Goal: Task Accomplishment & Management: Complete application form

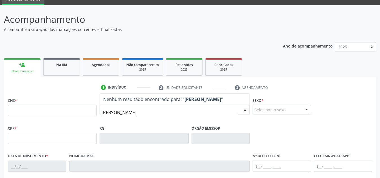
scroll to position [36, 0]
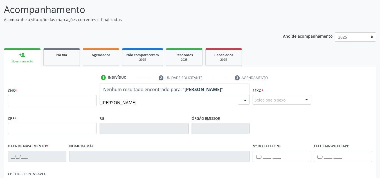
click at [173, 107] on input "[PERSON_NAME]" at bounding box center [169, 102] width 137 height 11
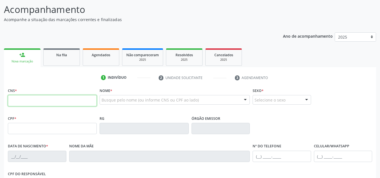
click at [89, 103] on input "text" at bounding box center [52, 100] width 89 height 11
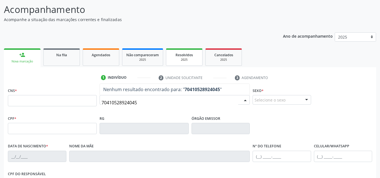
type input "704105289240450"
drag, startPoint x: 146, startPoint y: 105, endPoint x: 107, endPoint y: 103, distance: 39.1
click at [92, 112] on div "CNS * Nome * 704105289240450 Nenhum resultado encontrado para: " 70410528924045…" at bounding box center [189, 100] width 367 height 28
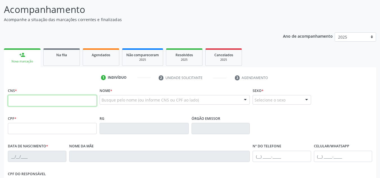
click at [67, 101] on input "text" at bounding box center [52, 100] width 89 height 11
paste input "704 1052 8924 0450"
type input "704 1052 8924 0450"
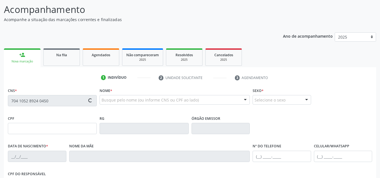
type input "073.060.305-90"
type input "21/[DATE]"
type input "[PERSON_NAME]"
type input "[PHONE_NUMBER]"
type input "056.833.305-56"
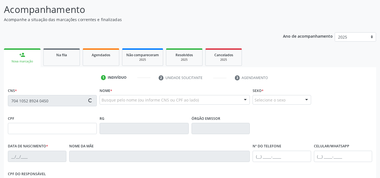
type input "10"
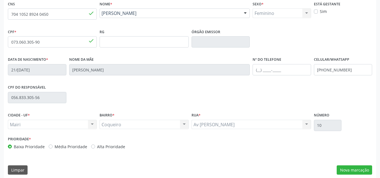
scroll to position [127, 0]
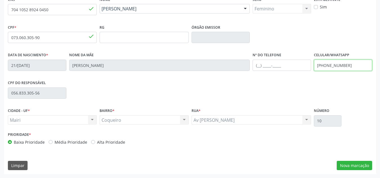
click at [356, 65] on input "[PHONE_NUMBER]" at bounding box center [343, 65] width 58 height 11
type input "[PHONE_NUMBER]"
click at [362, 163] on button "Nova marcação" at bounding box center [353, 166] width 35 height 10
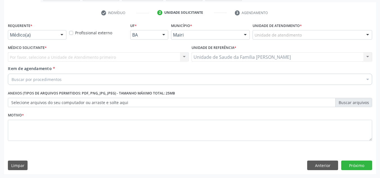
click at [322, 34] on div "Unidade de atendimento" at bounding box center [311, 35] width 119 height 10
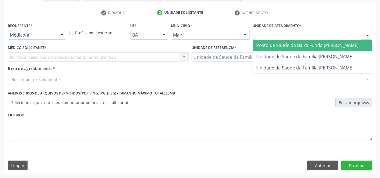
type input "[PERSON_NAME]"
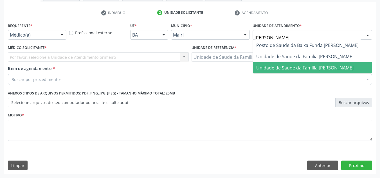
click at [328, 69] on span "Unidade de Saude da Familia [PERSON_NAME]" at bounding box center [304, 68] width 97 height 6
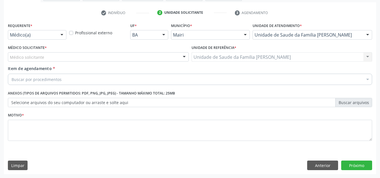
click at [71, 58] on div "Médico solicitante" at bounding box center [98, 57] width 181 height 10
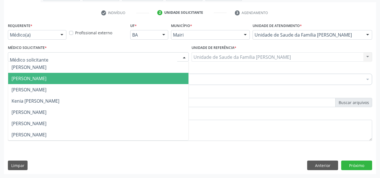
click at [46, 75] on span "[PERSON_NAME]" at bounding box center [29, 78] width 35 height 6
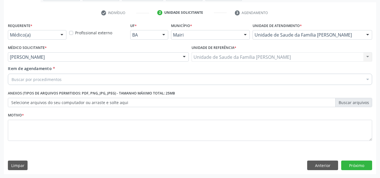
click at [73, 78] on div "Buscar por procedimentos" at bounding box center [190, 79] width 364 height 11
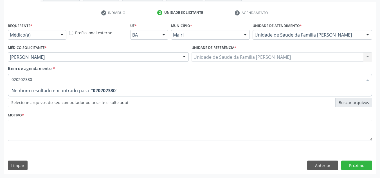
click at [97, 83] on input "020202380" at bounding box center [187, 79] width 351 height 11
type input "0"
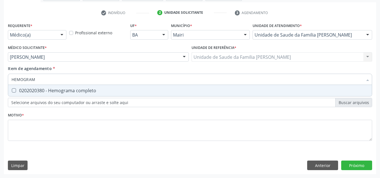
type input "HEMOGRAMA"
drag, startPoint x: 77, startPoint y: 94, endPoint x: 69, endPoint y: 93, distance: 7.9
click at [76, 93] on div "0202020380 - Hemograma completo" at bounding box center [190, 90] width 357 height 4
checkbox completo "true"
drag, startPoint x: 80, startPoint y: 81, endPoint x: 67, endPoint y: 79, distance: 13.4
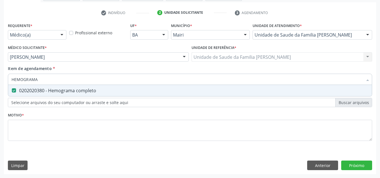
click at [63, 78] on input "HEMOGRAMA" at bounding box center [187, 79] width 351 height 11
drag, startPoint x: 53, startPoint y: 82, endPoint x: 10, endPoint y: 79, distance: 43.6
click at [10, 79] on div "HEMOGRAMA" at bounding box center [190, 79] width 364 height 11
checkbox completo "false"
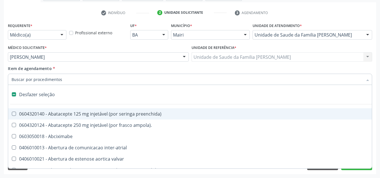
click at [56, 80] on input "Item de agendamento *" at bounding box center [187, 79] width 351 height 11
type input "G"
checkbox adolescente\) "true"
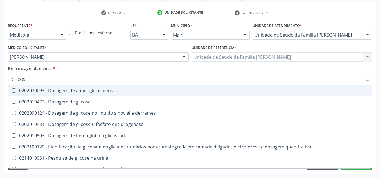
type input "GLICOSE"
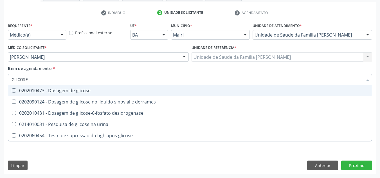
drag, startPoint x: 18, startPoint y: 88, endPoint x: 38, endPoint y: 83, distance: 20.7
click at [18, 88] on div "0202010473 - Dosagem de glicose" at bounding box center [190, 90] width 357 height 4
checkbox glicose "true"
drag, startPoint x: 46, startPoint y: 81, endPoint x: 6, endPoint y: 85, distance: 40.4
click at [6, 85] on div "Requerente * Médico(a) Médico(a) Enfermeiro(a) Paciente Nenhum resultado encont…" at bounding box center [190, 97] width 372 height 153
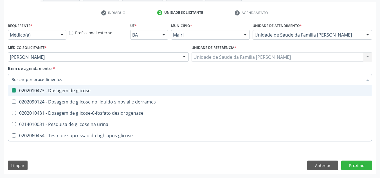
checkbox glicose "false"
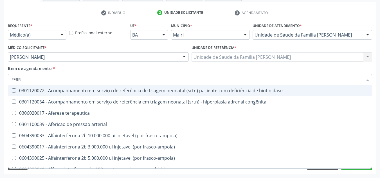
type input "FERRO"
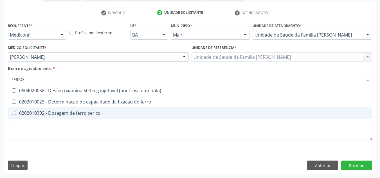
drag, startPoint x: 14, startPoint y: 111, endPoint x: 21, endPoint y: 104, distance: 10.2
click at [15, 109] on span "0202010392 - Dosagem de ferro serico" at bounding box center [189, 112] width 363 height 11
checkbox serico "true"
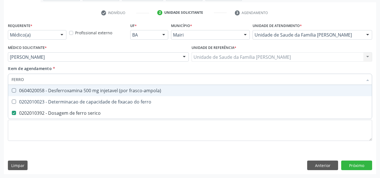
drag, startPoint x: 42, startPoint y: 78, endPoint x: 3, endPoint y: 84, distance: 39.8
click at [4, 84] on div "Requerente * Médico(a) Médico(a) Enfermeiro(a) Paciente Nenhum resultado encont…" at bounding box center [190, 97] width 372 height 153
checkbox serico "false"
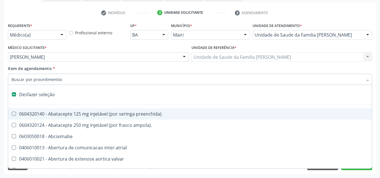
type input "F"
checkbox leitura "true"
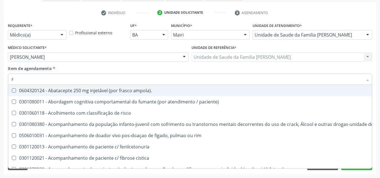
type input "FE"
checkbox c "true"
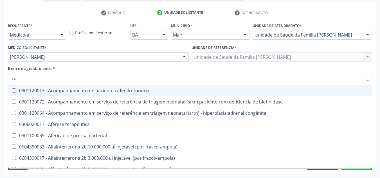
type input "FER"
checkbox joelho "true"
checkbox serico "false"
type input "FERR"
checkbox terapeutica "true"
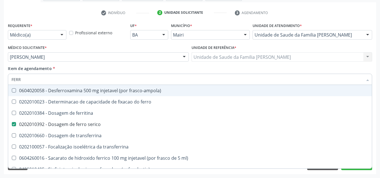
type input "FERRI"
checkbox serico "false"
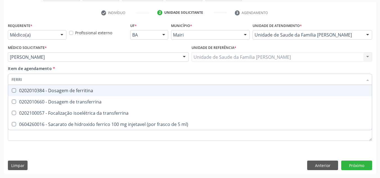
click at [19, 88] on span "0202010384 - Dosagem de ferritina" at bounding box center [189, 90] width 363 height 11
checkbox ferritina "true"
drag, startPoint x: 36, startPoint y: 77, endPoint x: 7, endPoint y: 80, distance: 28.6
click at [8, 81] on div "Item de agendamento * [PERSON_NAME] seleção 0202010384 - Dosagem de ferritina 0…" at bounding box center [189, 76] width 367 height 22
checkbox ferritina "false"
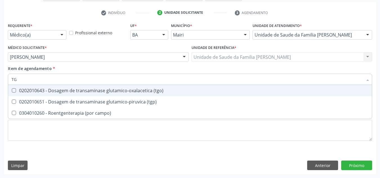
type input "TGO"
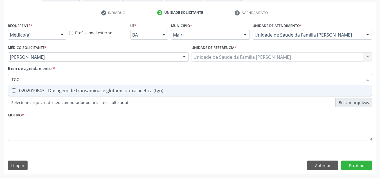
click at [19, 92] on div "0202010643 - Dosagem de transaminase glutamico-oxalacetica (tgo)" at bounding box center [190, 90] width 357 height 4
checkbox \(tgo\) "true"
drag, startPoint x: 18, startPoint y: 82, endPoint x: 8, endPoint y: 81, distance: 10.4
click at [8, 81] on div "TGO" at bounding box center [190, 79] width 364 height 11
checkbox \(tgo\) "false"
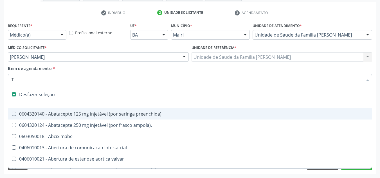
type input "TG"
checkbox preenchida\) "true"
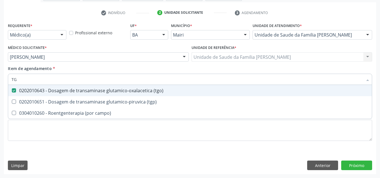
type input "TGP"
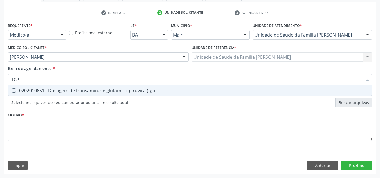
click at [10, 91] on div at bounding box center [10, 90] width 4 height 4
checkbox \(tgp\) "true"
drag, startPoint x: 28, startPoint y: 76, endPoint x: 0, endPoint y: 83, distance: 28.7
click at [0, 82] on div "Acompanhamento Acompanhe a situação das marcações correntes e finalizadas Relat…" at bounding box center [190, 54] width 380 height 248
checkbox \(tgp\) "false"
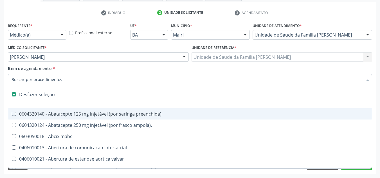
type input "G"
checkbox cirurgica "true"
checkbox renal "true"
checkbox venosa "true"
checkbox estimulo "true"
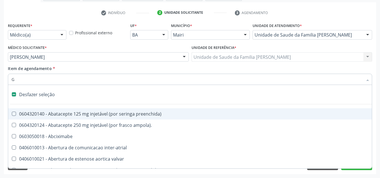
checkbox \(bilateral\) "true"
checkbox adolescente\) "true"
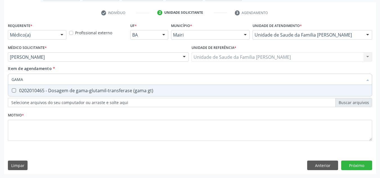
type input "GAMA"
click at [34, 92] on div "0202010465 - Dosagem de gama-glutamil-transferase (gama gt)" at bounding box center [190, 90] width 357 height 4
checkbox gt\) "true"
drag, startPoint x: 36, startPoint y: 78, endPoint x: 56, endPoint y: 104, distance: 32.8
click at [50, 100] on div "Requerente * Médico(a) Médico(a) Enfermeiro(a) Paciente Nenhum resultado encont…" at bounding box center [190, 84] width 364 height 127
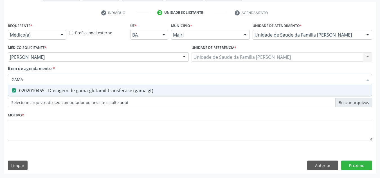
drag, startPoint x: 49, startPoint y: 82, endPoint x: 28, endPoint y: 106, distance: 31.9
click at [39, 83] on div "GAMA Desfazer seleção 0202010465 - Dosagem de gama-glutamil-transferase (gama g…" at bounding box center [190, 79] width 364 height 10
drag, startPoint x: 28, startPoint y: 79, endPoint x: 7, endPoint y: 79, distance: 20.5
click at [7, 79] on div "Item de agendamento * GAMA Desfazer seleção 0202010465 - Dosagem de gama-glutam…" at bounding box center [189, 76] width 367 height 22
checkbox gt\) "false"
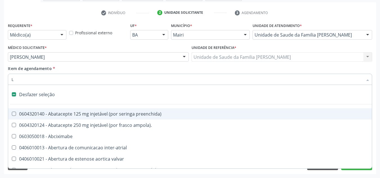
type input "LA"
checkbox força "true"
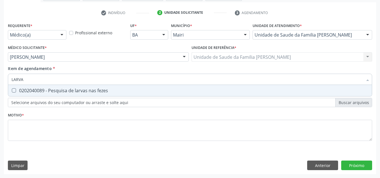
type input "LARVAS"
click at [16, 89] on div "0202040089 - Pesquisa de larvas nas fezes" at bounding box center [190, 90] width 357 height 4
checkbox fezes "true"
drag, startPoint x: 42, startPoint y: 80, endPoint x: 9, endPoint y: 81, distance: 32.6
click at [10, 81] on div "LARVAS" at bounding box center [190, 79] width 364 height 11
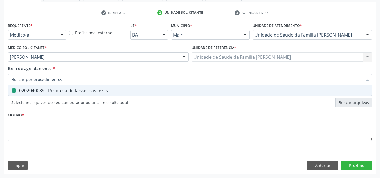
checkbox fezes "false"
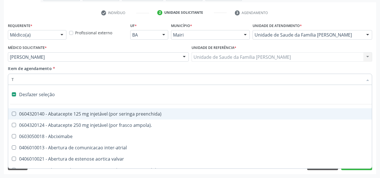
type input "TR"
checkbox oncológica "true"
checkbox sistêmicas "true"
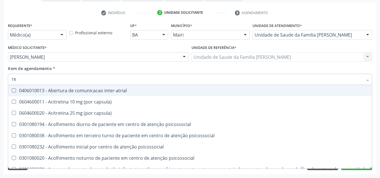
type input "TRO"
checkbox gt\) "false"
checkbox \(tgo\) "false"
checkbox \(tgp\) "false"
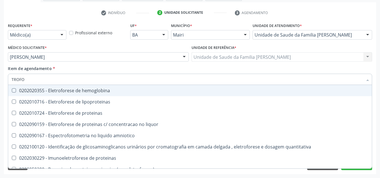
type input "TROFOZ"
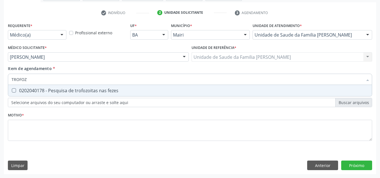
click at [36, 89] on div "0202040178 - Pesquisa de trofozoitas nas fezes" at bounding box center [190, 90] width 357 height 4
checkbox fezes "true"
drag, startPoint x: 41, startPoint y: 82, endPoint x: 6, endPoint y: 80, distance: 34.9
click at [6, 80] on div "Requerente * Médico(a) Médico(a) Enfermeiro(a) Paciente Nenhum resultado encont…" at bounding box center [190, 97] width 372 height 153
checkbox fezes "false"
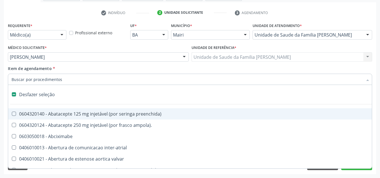
click at [76, 83] on input "Item de agendamento *" at bounding box center [187, 79] width 351 height 11
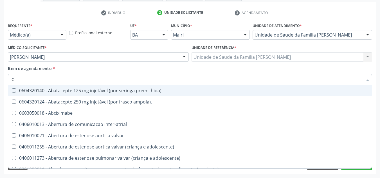
type input "CO"
checkbox ml\) "true"
checkbox comprimido\) "true"
checkbox oncologia "true"
checkbox videolaparoscopica "true"
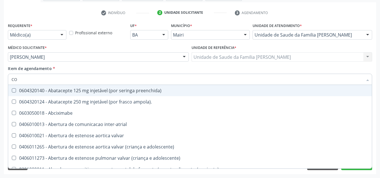
checkbox osseo "true"
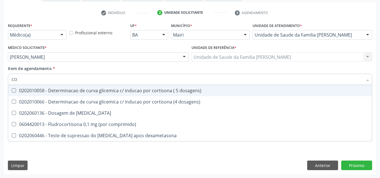
type input "C"
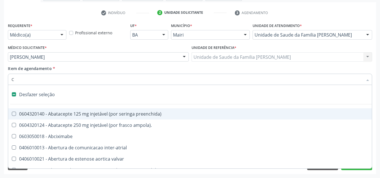
type input "CO"
checkbox inteiro "true"
checkbox vesico-ureteral "true"
checkbox congênita "true"
checkbox bilateral "true"
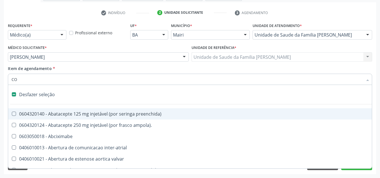
checkbox adolescente\) "true"
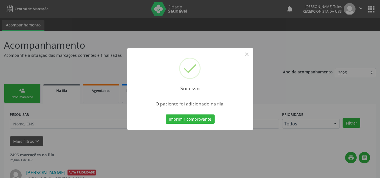
scroll to position [8, 0]
